Goal: Navigation & Orientation: Find specific page/section

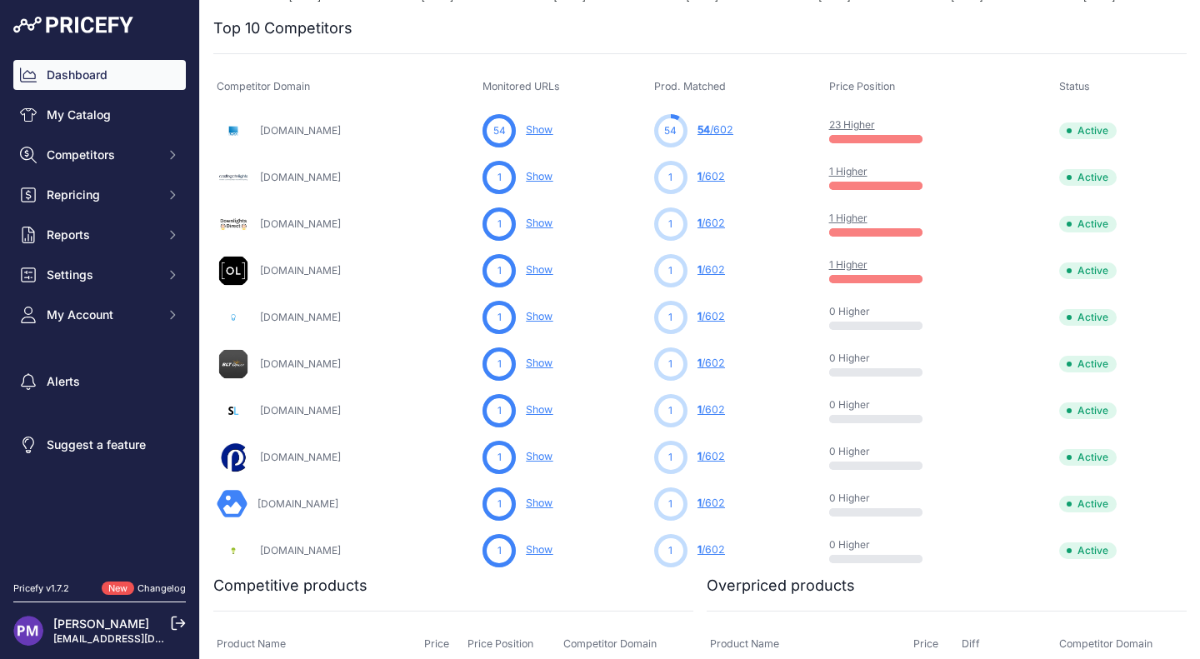
scroll to position [311, 0]
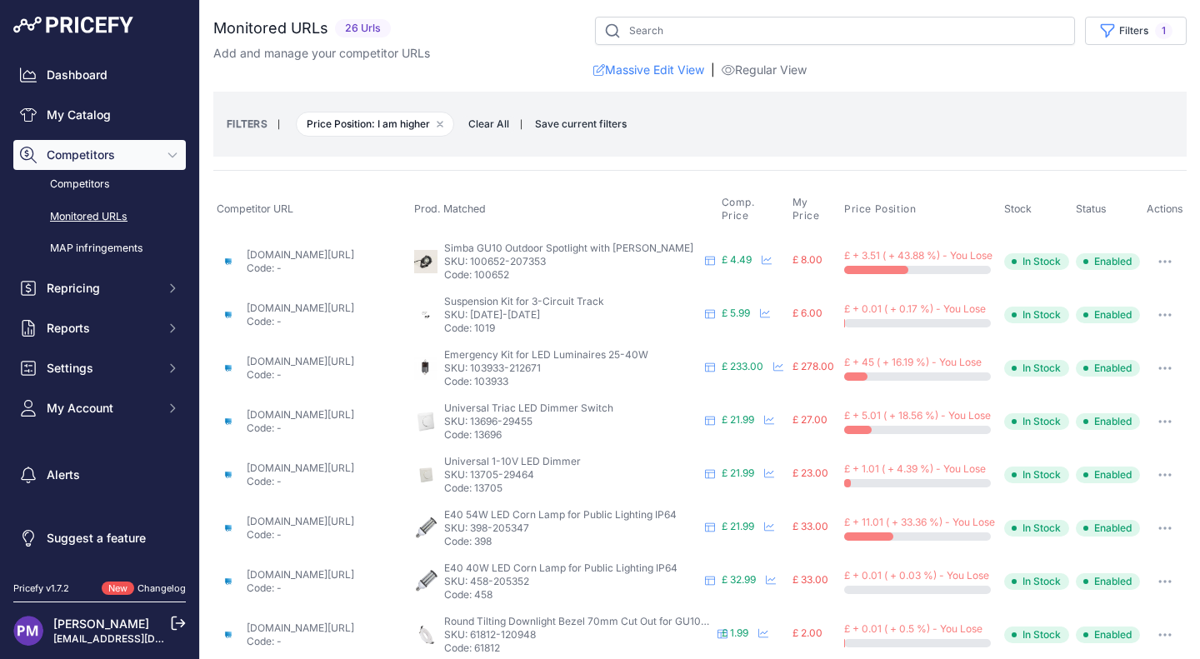
click at [221, 142] on div "FILTERS | Price Position: I am higher Remove filter option Clear All | Save cur…" at bounding box center [699, 124] width 973 height 65
click at [128, 236] on link "MAP infringements" at bounding box center [99, 248] width 172 height 29
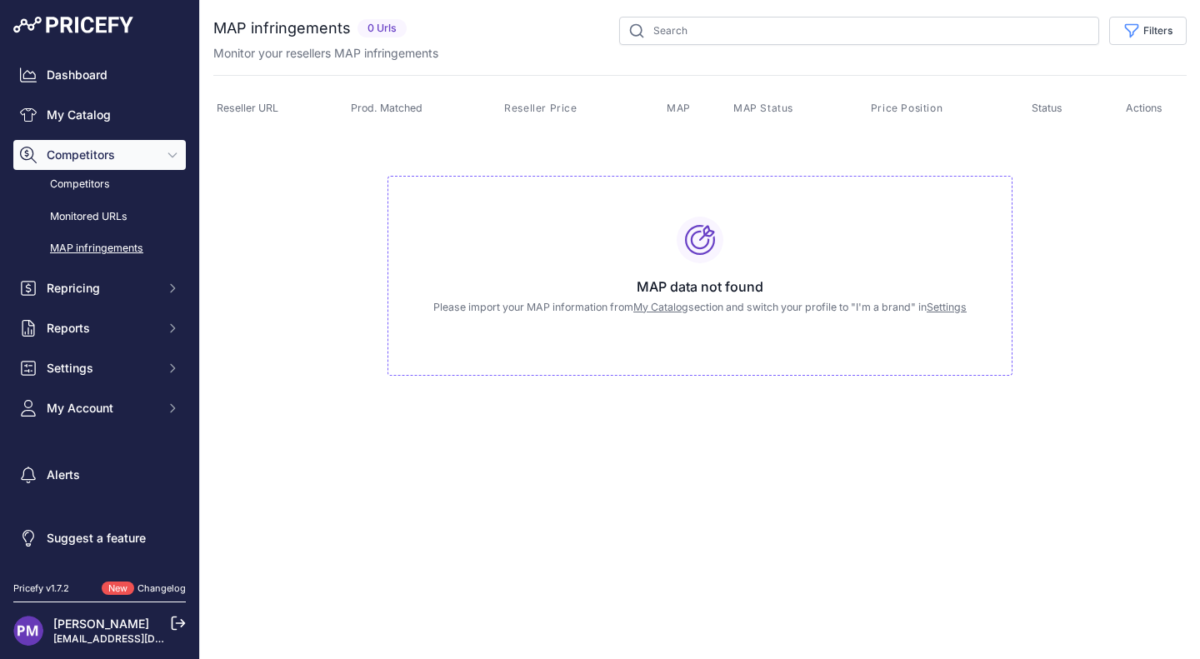
click at [112, 152] on span "Competitors" at bounding box center [101, 155] width 109 height 17
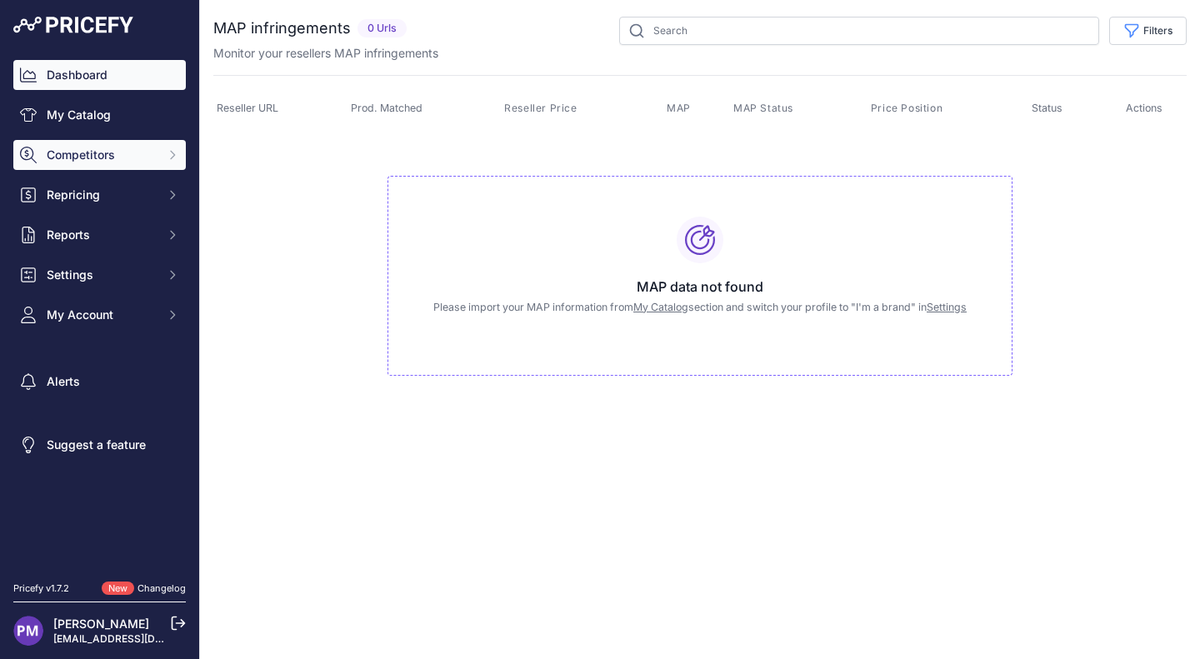
click at [97, 68] on link "Dashboard" at bounding box center [99, 75] width 172 height 30
click at [150, 62] on link "Dashboard" at bounding box center [99, 75] width 172 height 30
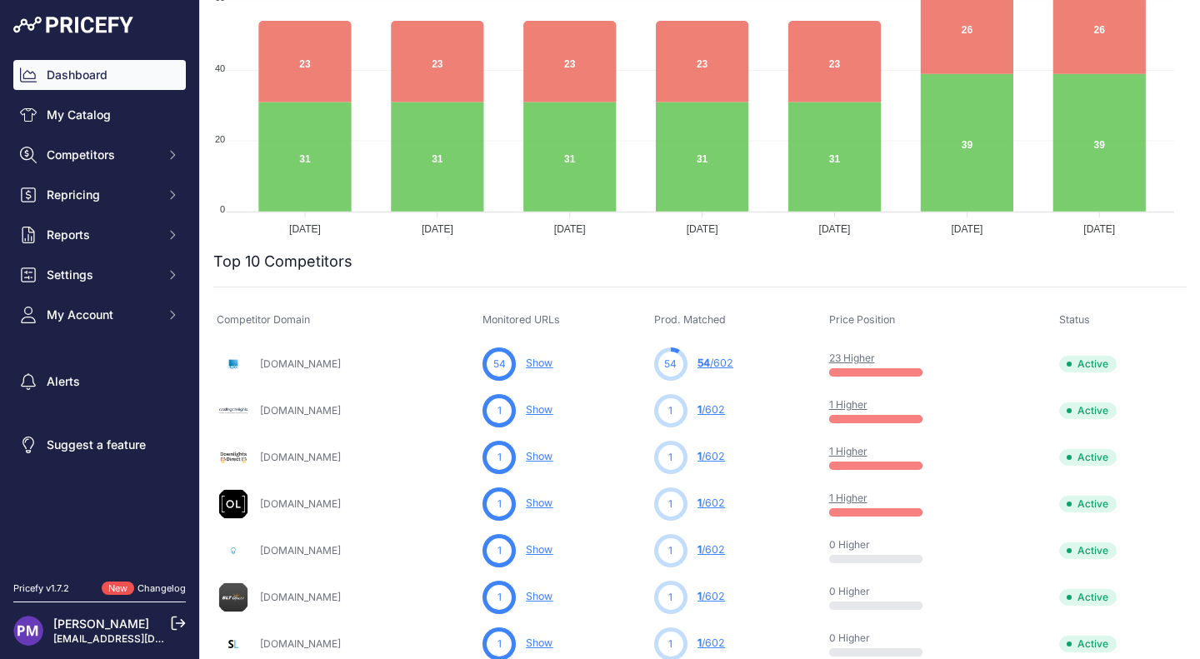
scroll to position [431, 0]
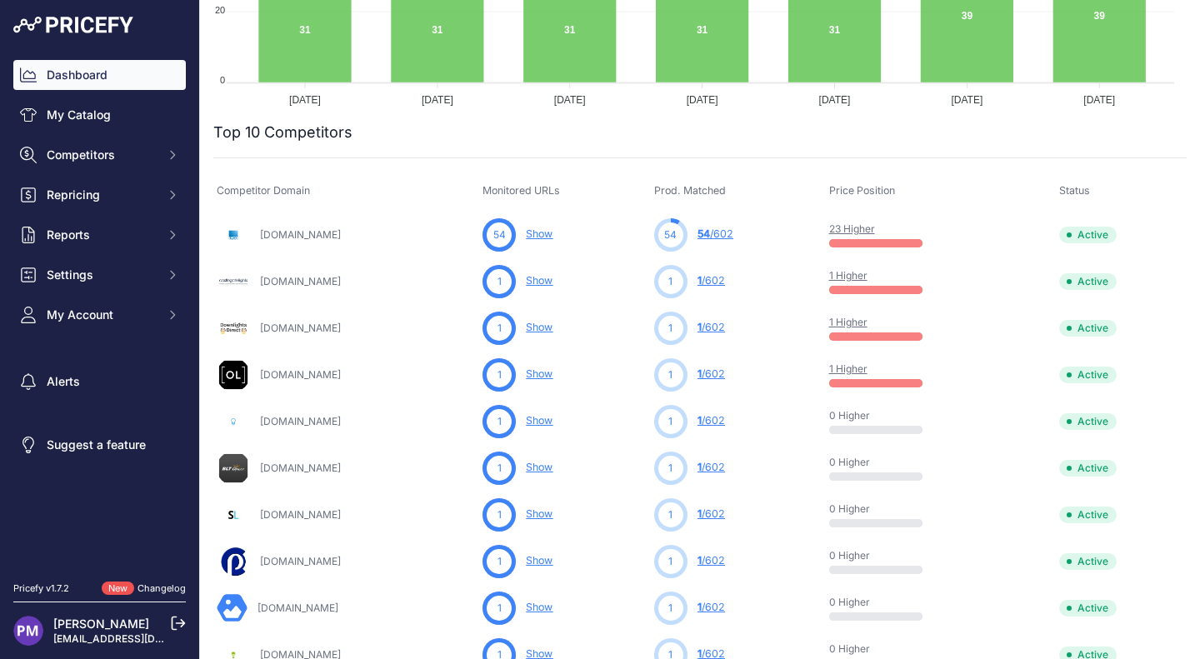
click at [172, 621] on icon at bounding box center [178, 623] width 15 height 15
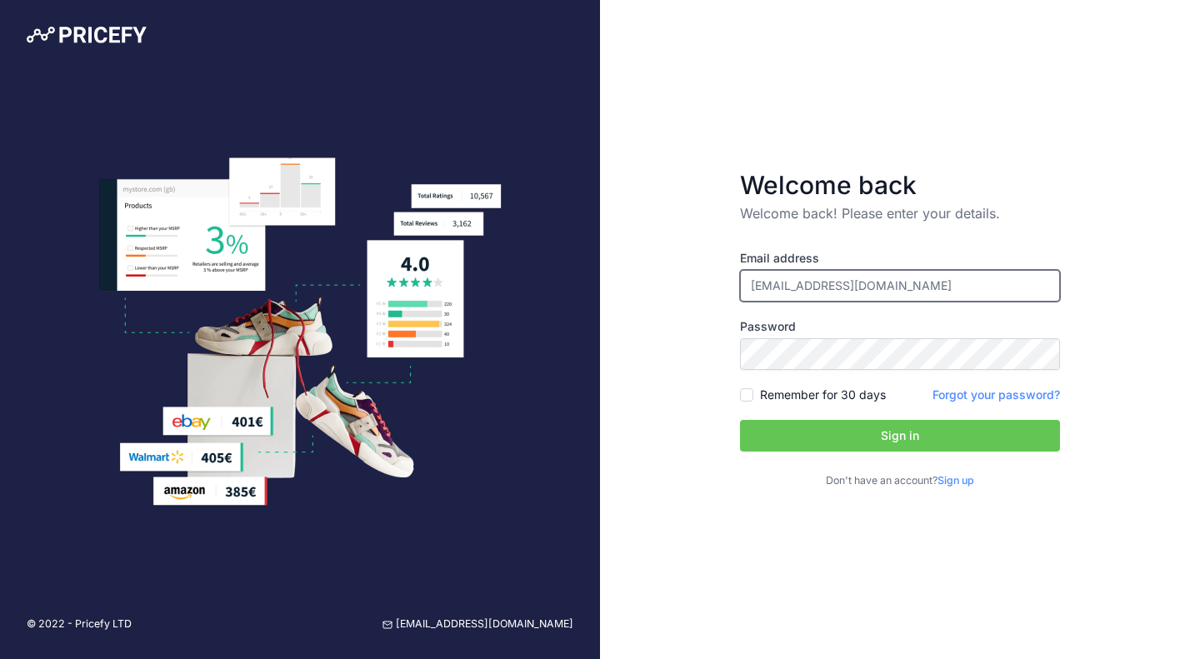
click at [891, 286] on input "[EMAIL_ADDRESS][DOMAIN_NAME]" at bounding box center [900, 286] width 320 height 32
click at [794, 287] on input "[EMAIL_ADDRESS][DOMAIN_NAME]" at bounding box center [900, 286] width 320 height 32
type input "[EMAIL_ADDRESS][DOMAIN_NAME]"
